Goal: Task Accomplishment & Management: Manage account settings

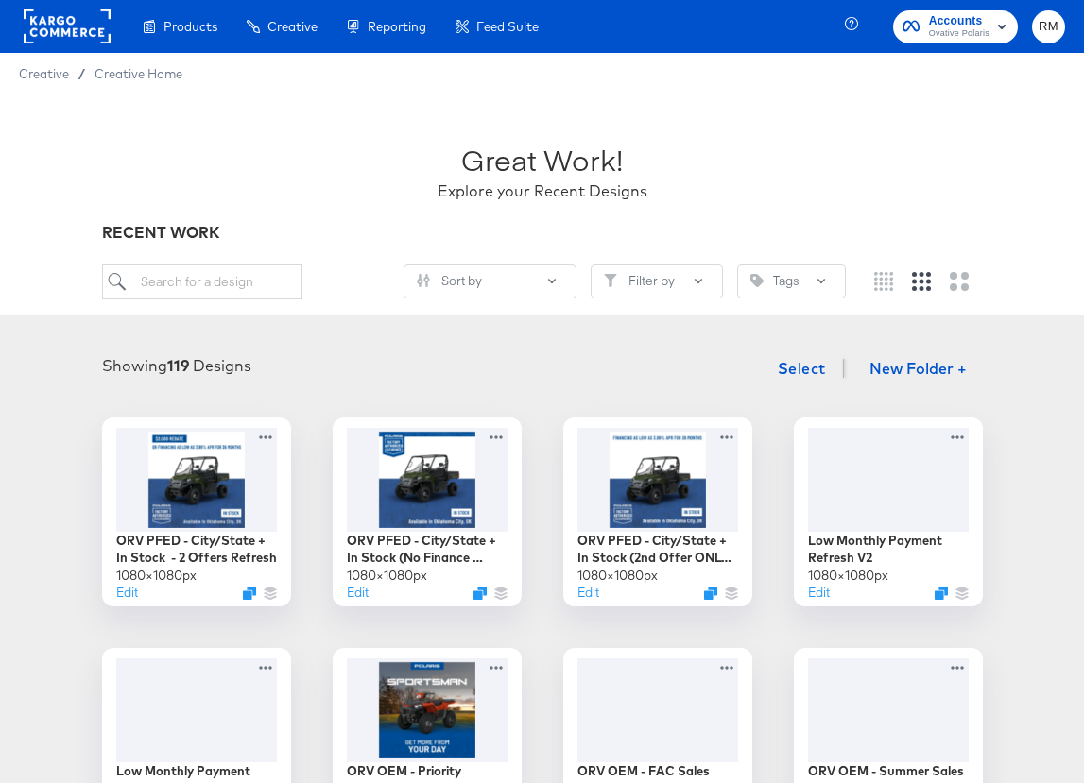
click at [1002, 26] on rect "button" at bounding box center [1001, 26] width 23 height 23
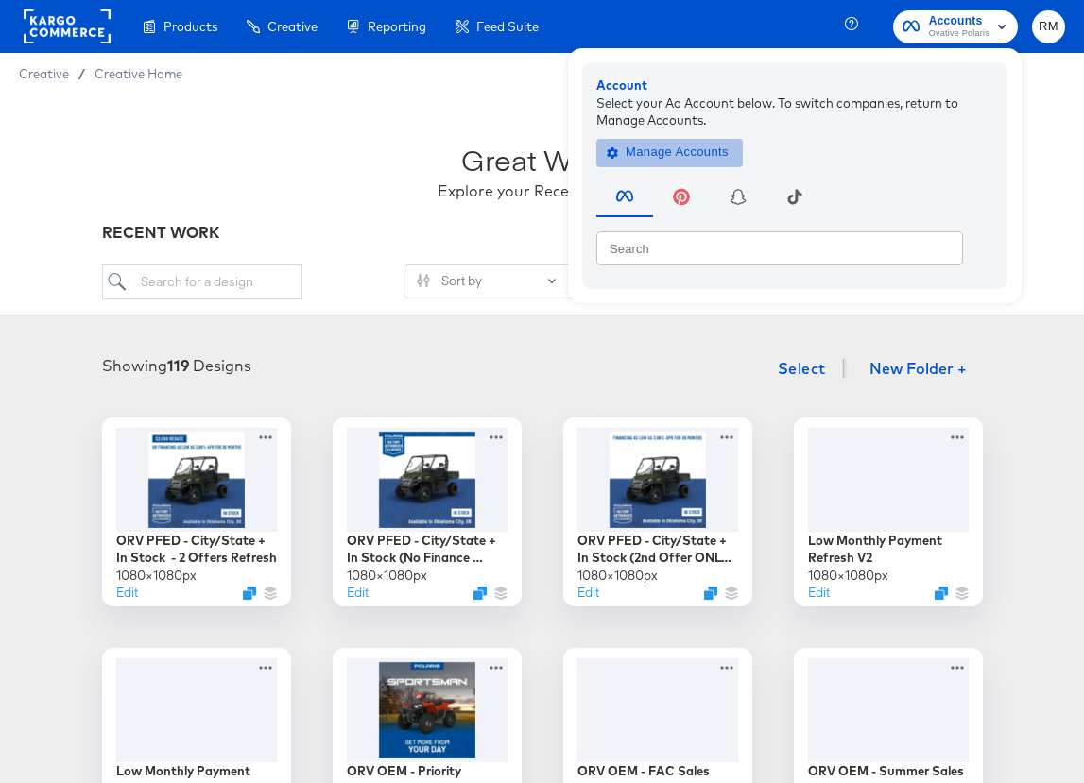
click at [715, 143] on span "Manage Accounts" at bounding box center [670, 153] width 118 height 22
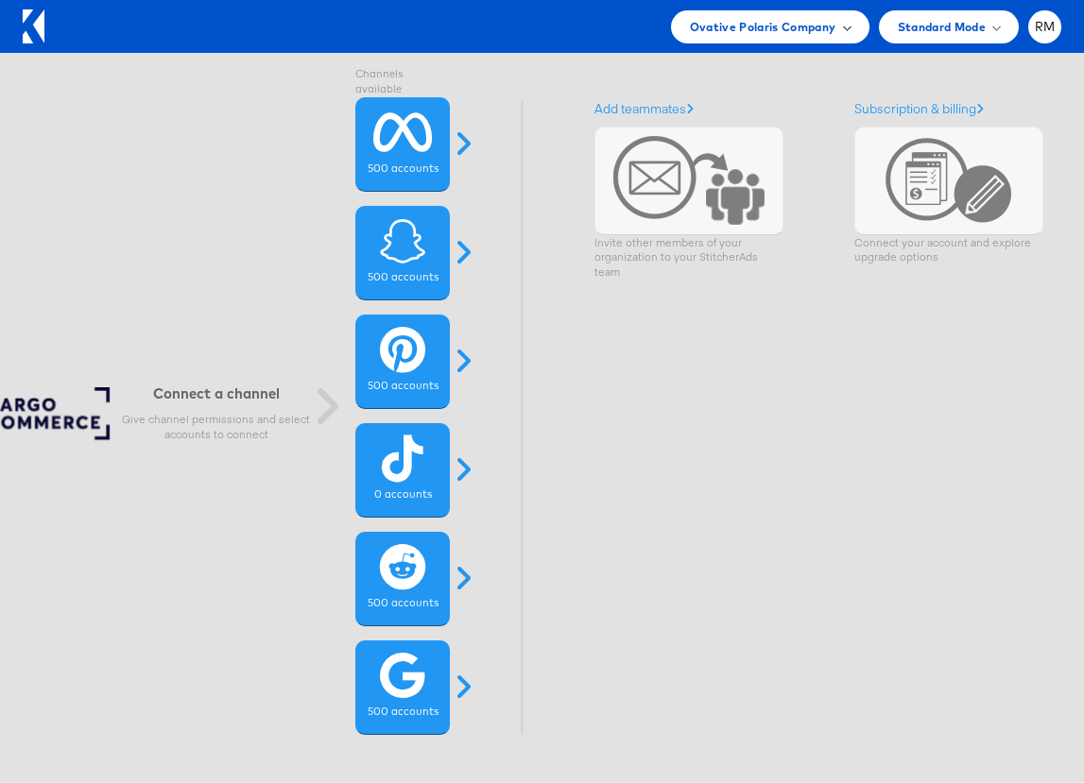
click at [818, 10] on div "Ovative Polaris Company" at bounding box center [770, 26] width 198 height 33
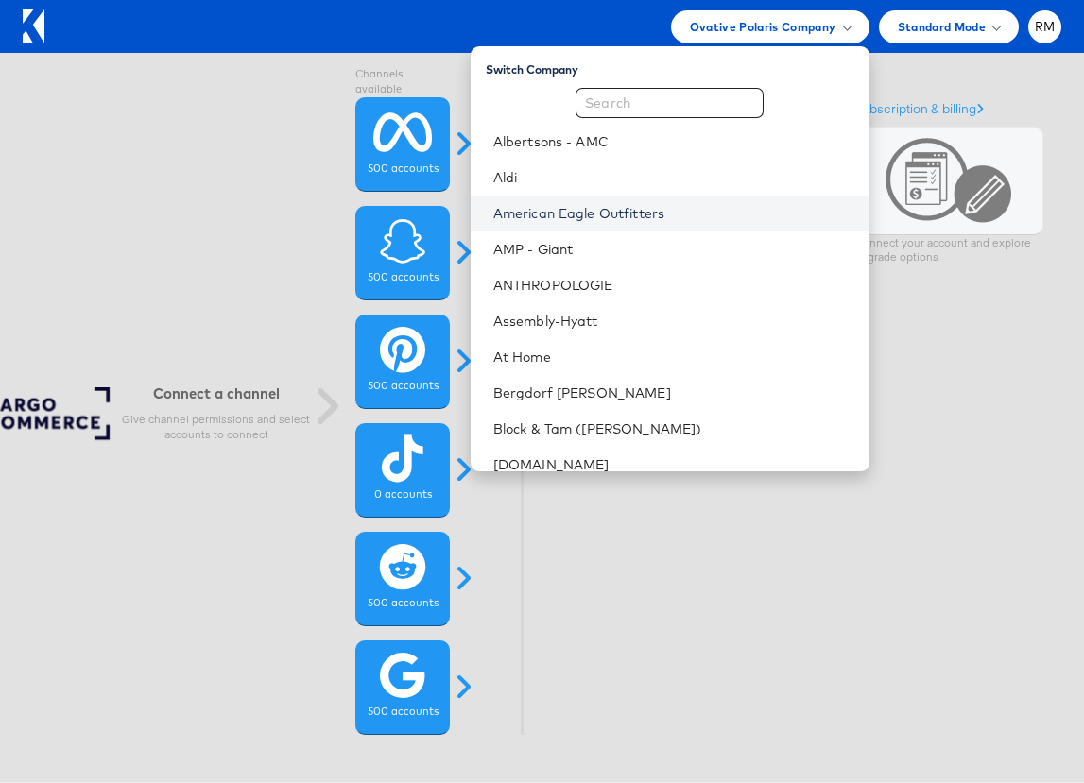
click at [698, 214] on link "American Eagle Outfitters" at bounding box center [673, 213] width 361 height 19
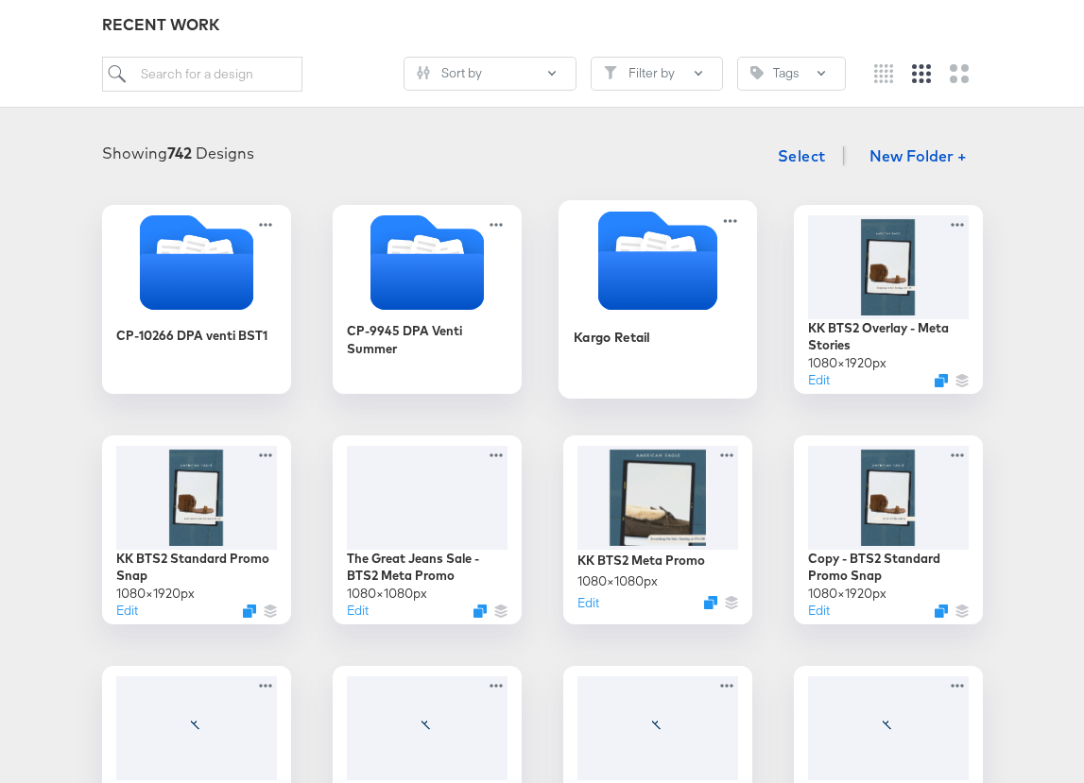
scroll to position [217, 0]
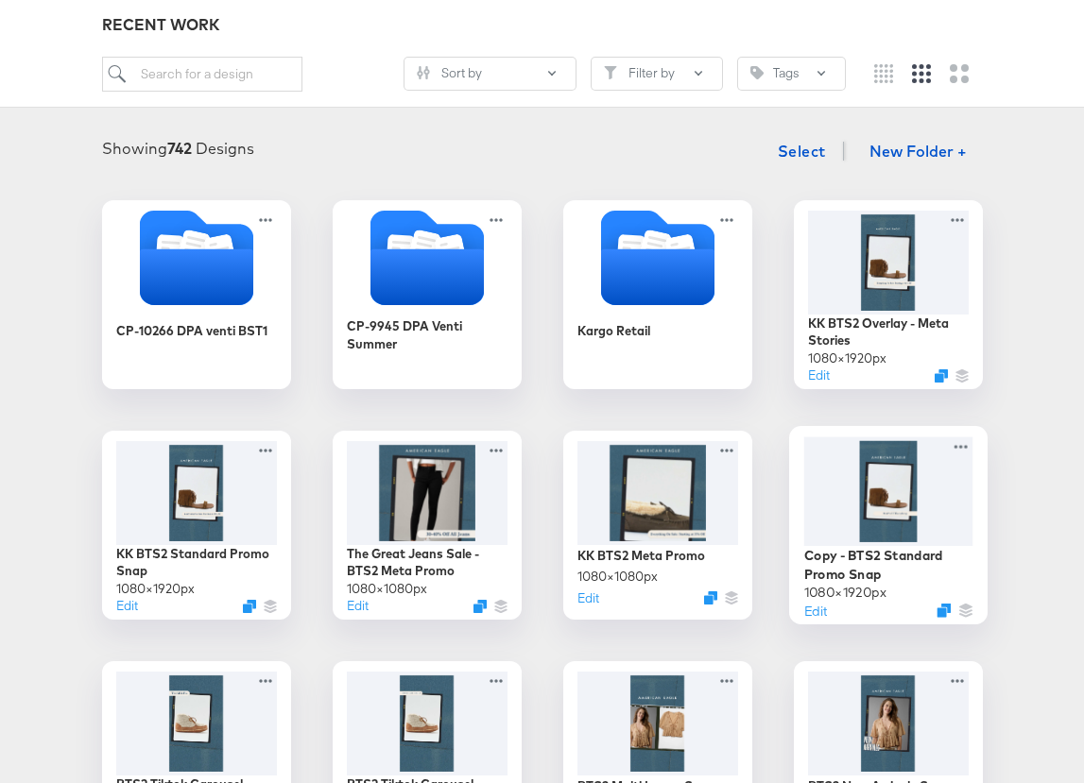
click at [882, 514] on div at bounding box center [887, 491] width 169 height 109
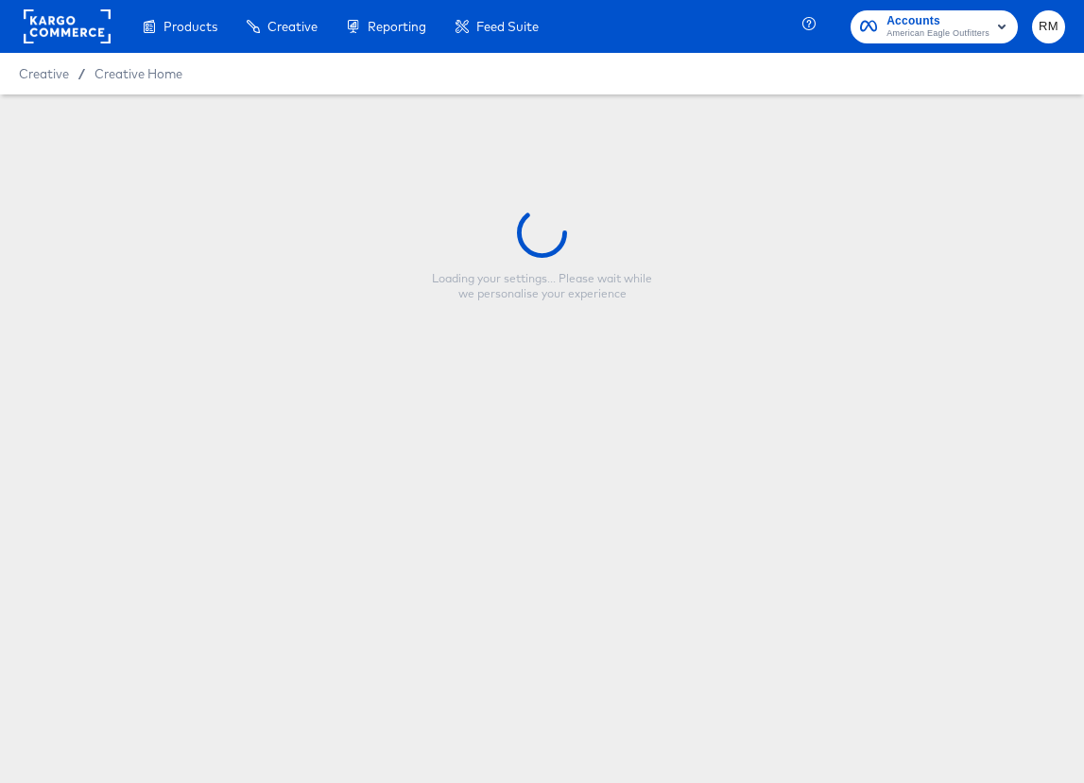
type input "Copy - BTS2 Standard Promo Snap"
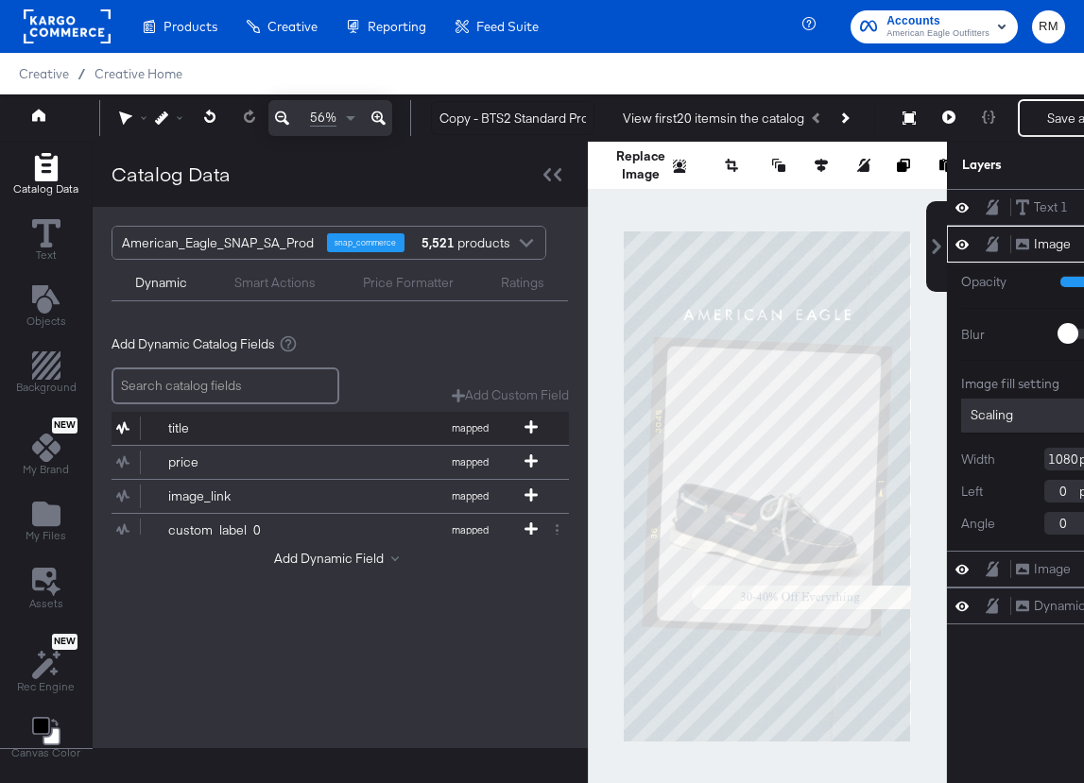
scroll to position [1, 0]
